Goal: Information Seeking & Learning: Learn about a topic

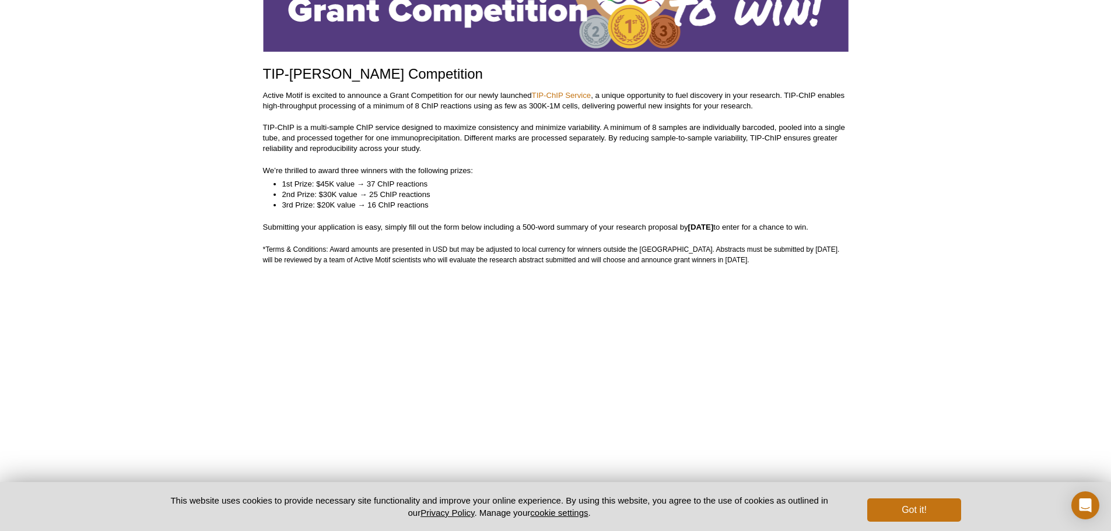
scroll to position [292, 0]
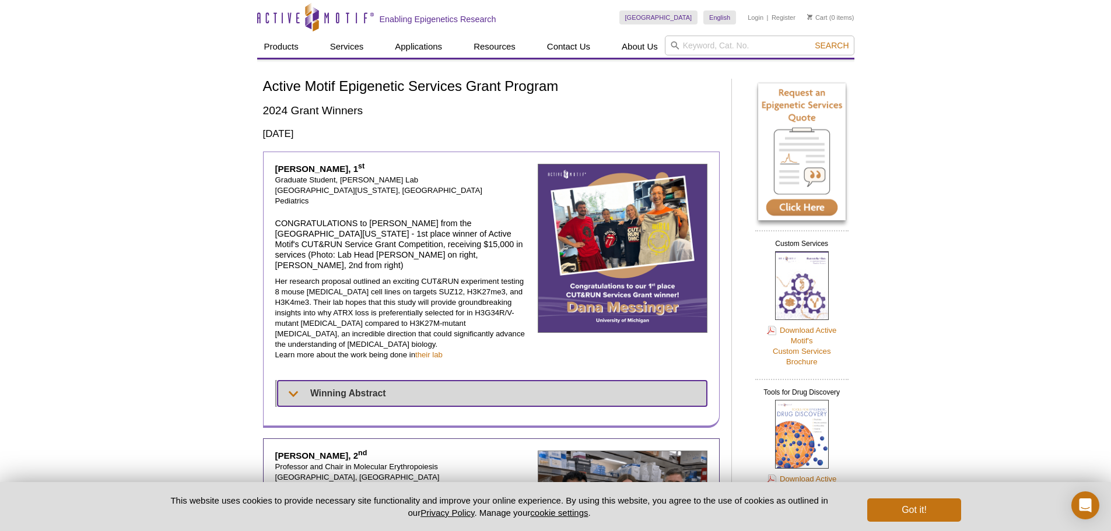
click at [348, 381] on summary "Winning Abstract" at bounding box center [492, 394] width 429 height 26
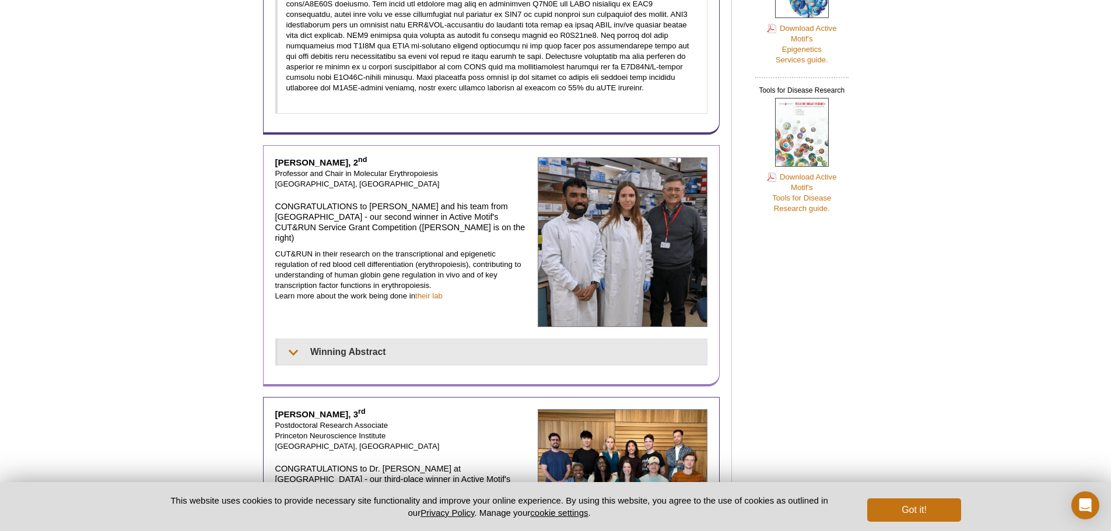
scroll to position [583, 0]
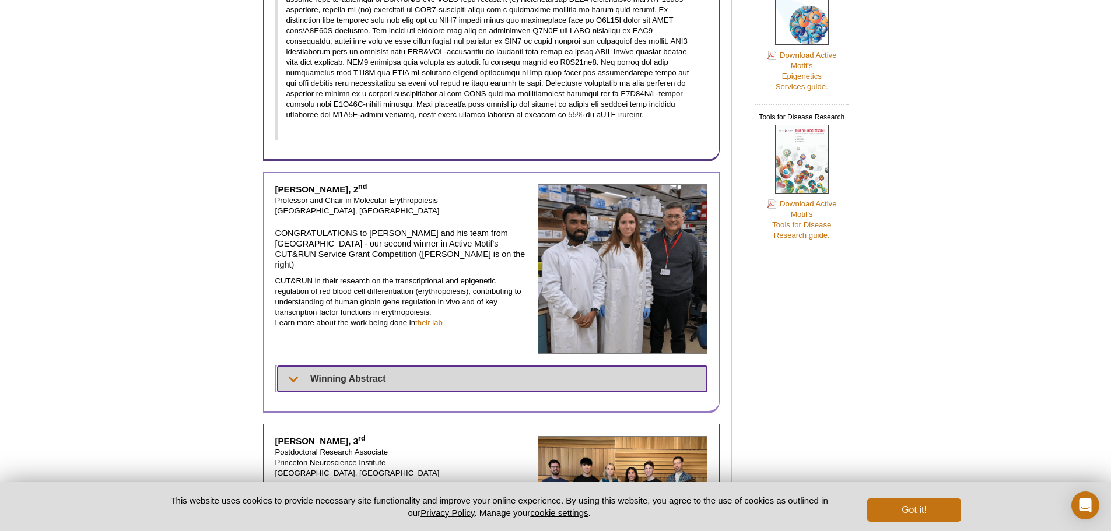
click at [325, 366] on summary "Winning Abstract" at bounding box center [493, 379] width 430 height 26
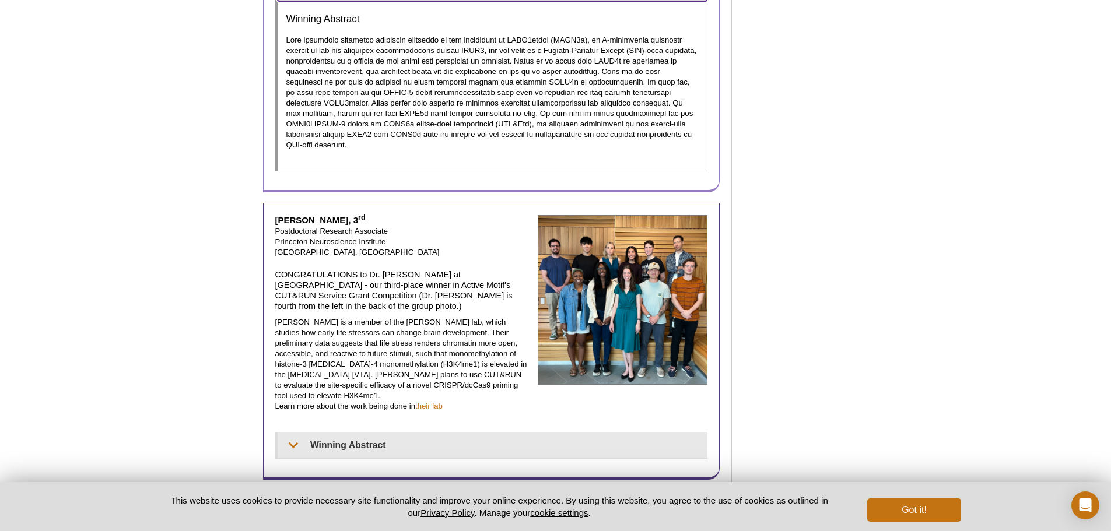
scroll to position [1050, 0]
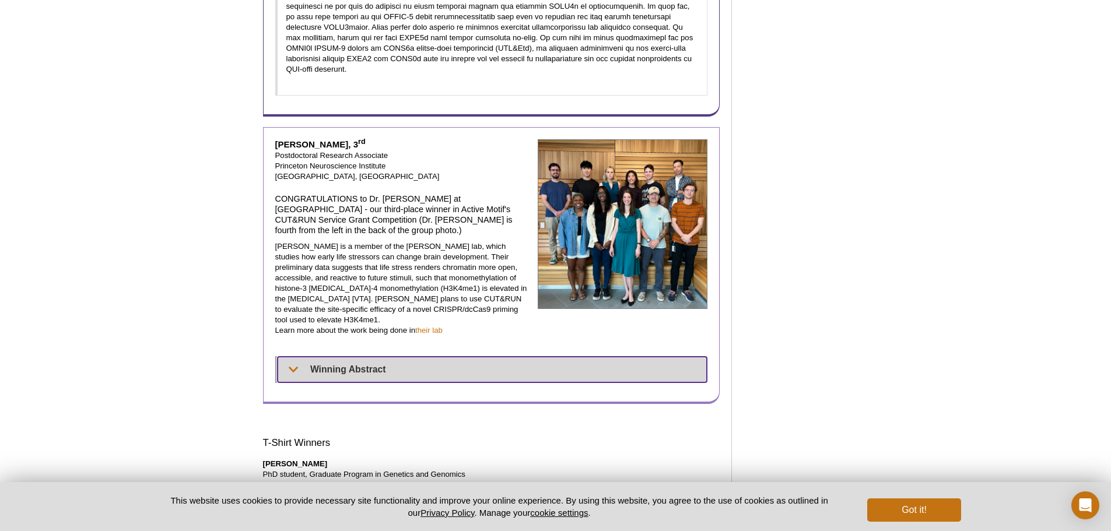
click at [335, 357] on summary "Winning Abstract" at bounding box center [493, 370] width 430 height 26
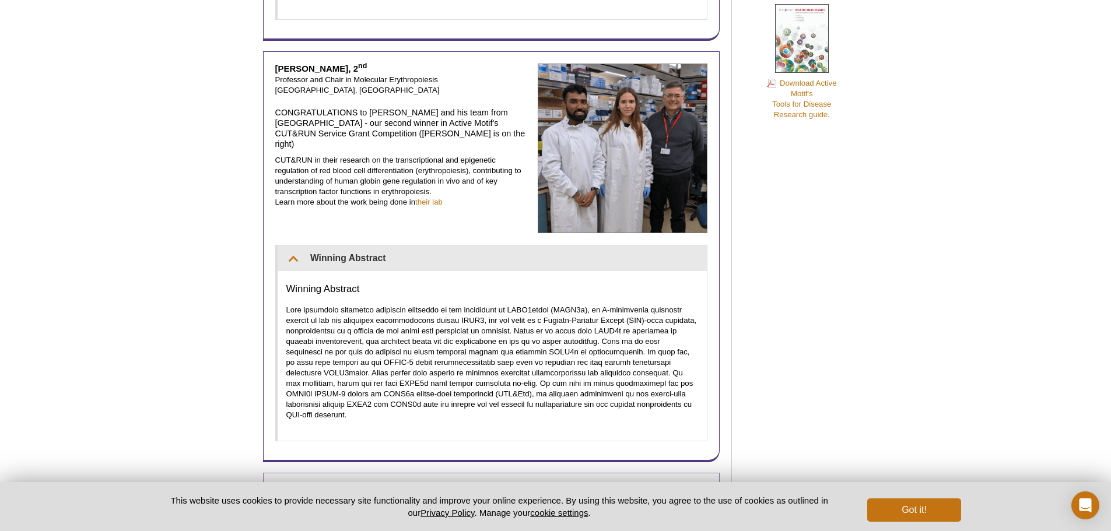
scroll to position [700, 0]
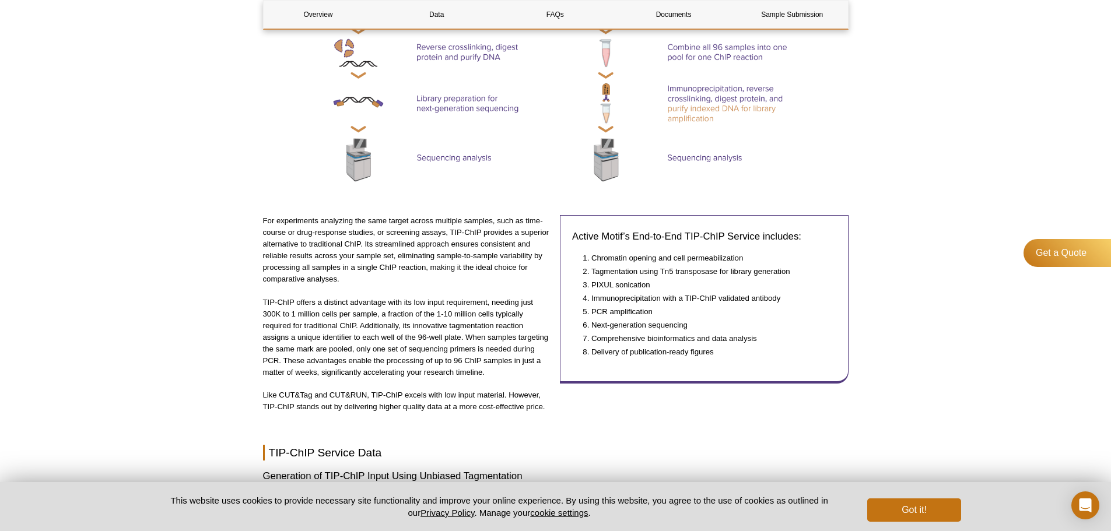
scroll to position [758, 0]
